Goal: Obtain resource: Obtain resource

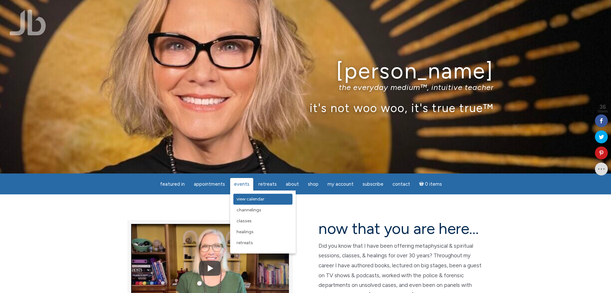
click at [248, 200] on span "View Calendar" at bounding box center [251, 198] width 28 height 5
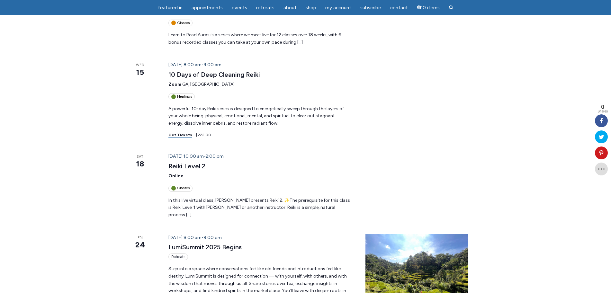
scroll to position [121, 0]
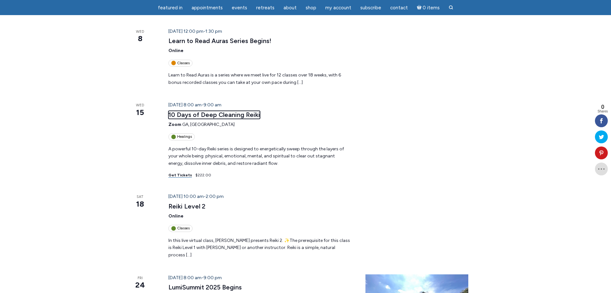
click at [227, 113] on link "10 Days of Deep Cleaning Reiki" at bounding box center [214, 115] width 92 height 8
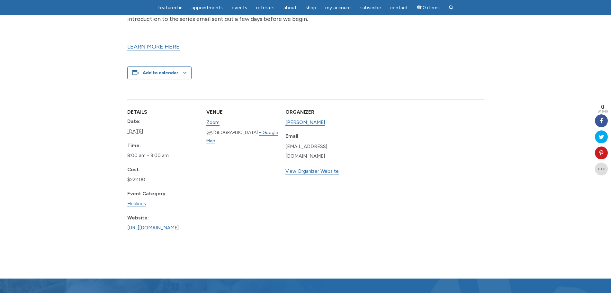
scroll to position [241, 0]
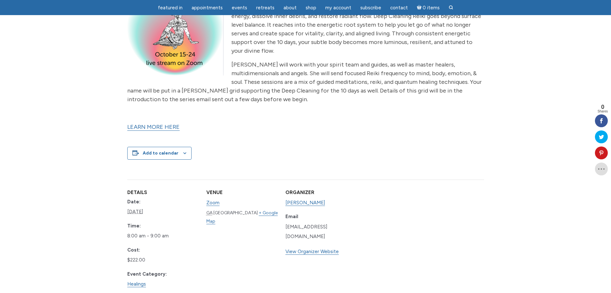
click at [149, 123] on link "LEARN MORE HERE" at bounding box center [153, 126] width 52 height 7
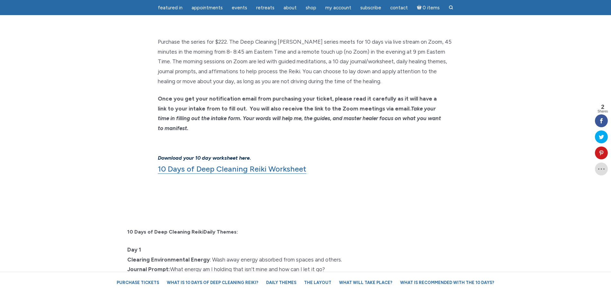
scroll to position [482, 0]
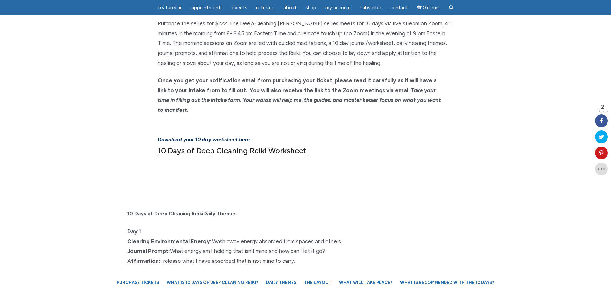
click at [288, 146] on link "10 Days of Deep Cleaning Reiki Worksheet" at bounding box center [232, 151] width 149 height 10
